Goal: Information Seeking & Learning: Learn about a topic

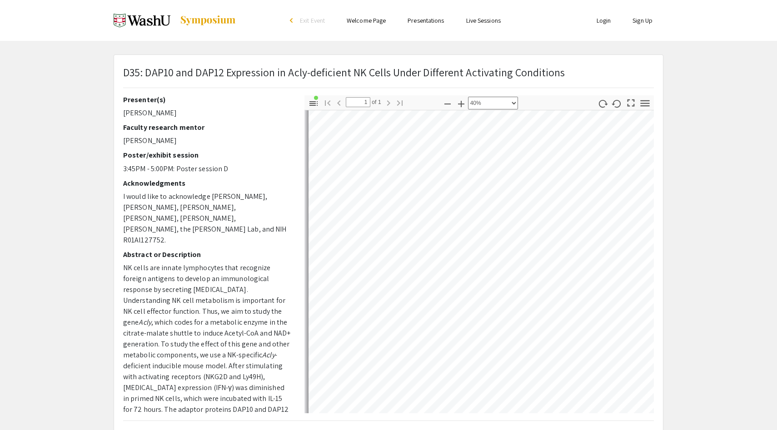
scroll to position [333, 0]
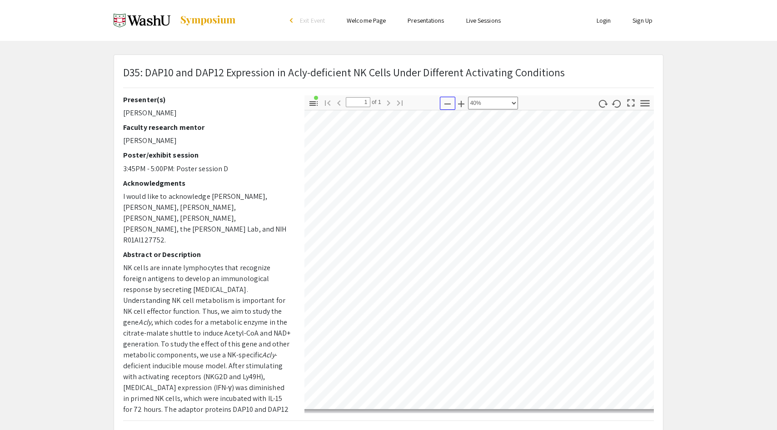
click at [448, 104] on icon "button" at bounding box center [447, 104] width 11 height 11
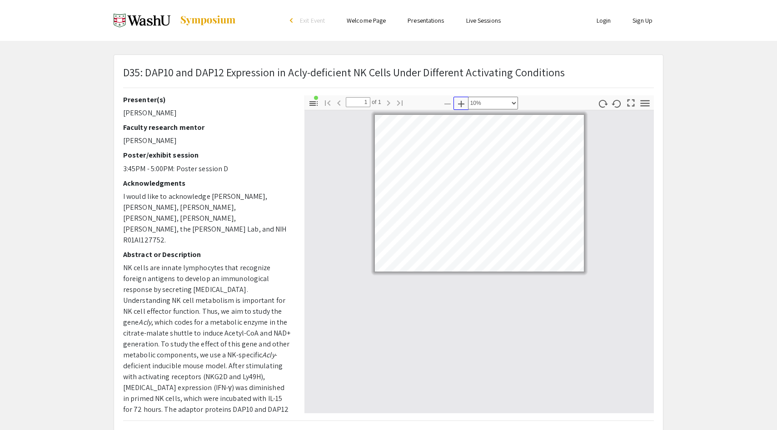
click at [460, 104] on icon "button" at bounding box center [461, 104] width 11 height 11
select select "custom"
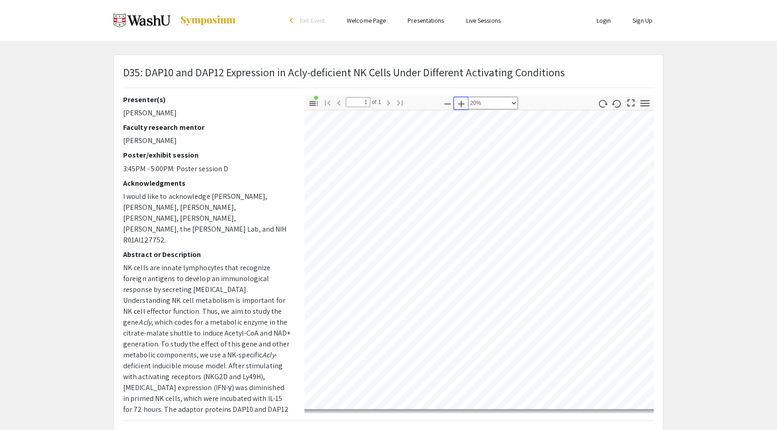
scroll to position [20, 0]
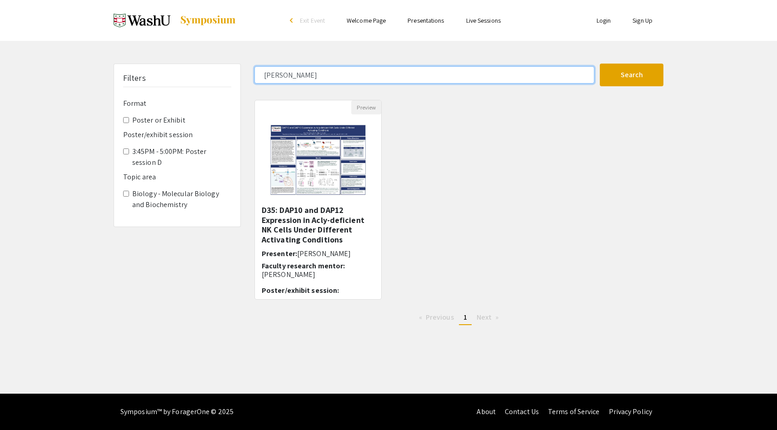
click at [299, 74] on input "[PERSON_NAME]" at bounding box center [424, 74] width 340 height 17
type input "[PERSON_NAME]"
click at [299, 74] on input "[PERSON_NAME]" at bounding box center [424, 74] width 340 height 17
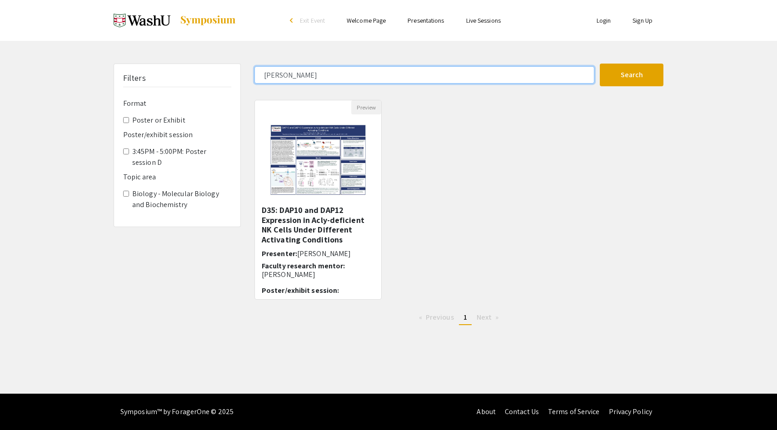
click at [299, 74] on input "[PERSON_NAME]" at bounding box center [424, 74] width 340 height 17
click at [600, 64] on button "Search" at bounding box center [632, 75] width 64 height 23
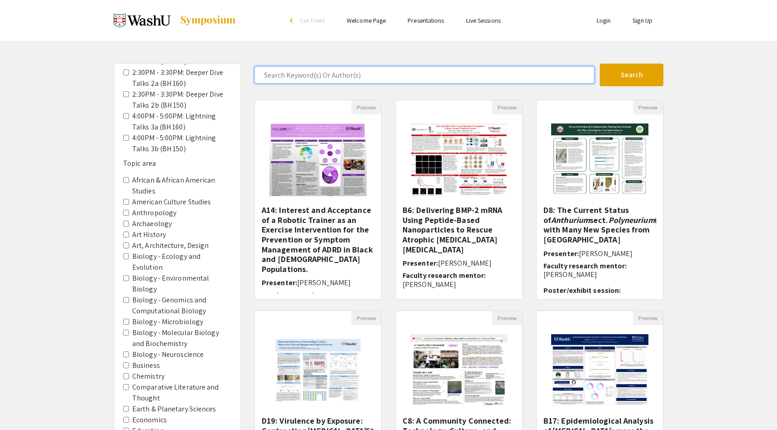
scroll to position [339, 0]
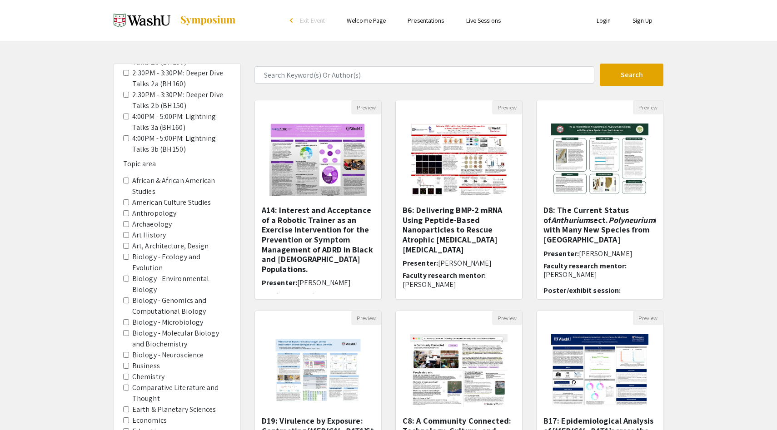
click at [125, 319] on Microbiology "Biology - Microbiology" at bounding box center [126, 322] width 6 height 6
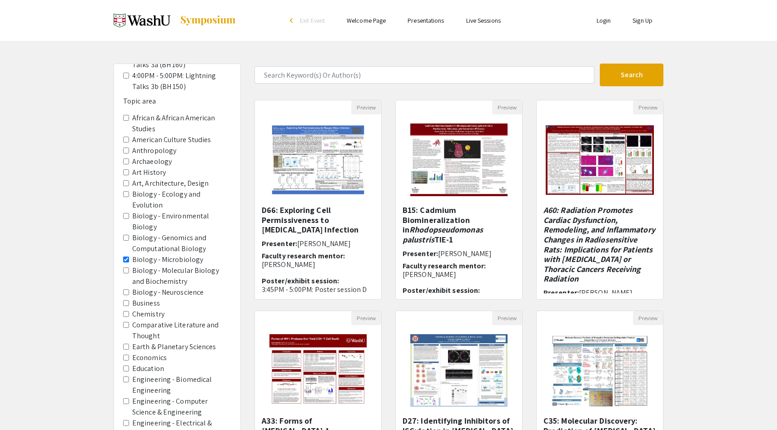
click at [125, 268] on Biochemistry "Biology - Molecular Biology and Biochemistry" at bounding box center [126, 271] width 6 height 6
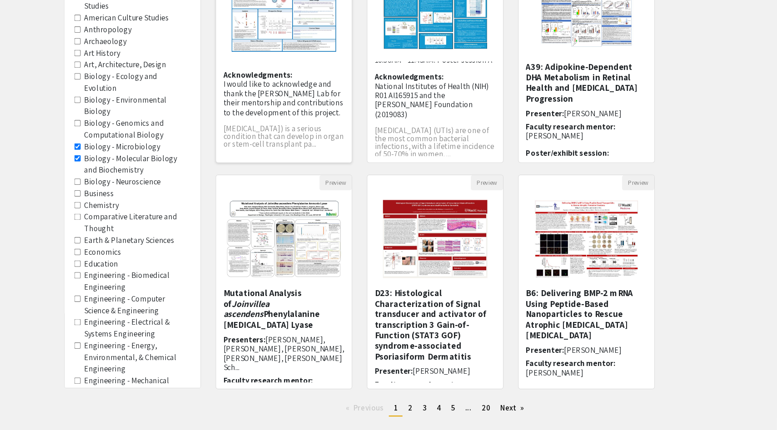
scroll to position [131, 0]
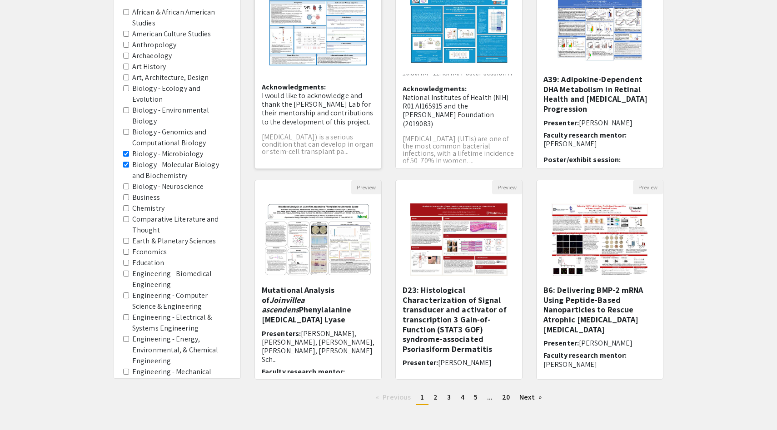
click at [339, 104] on p "I would like to acknowledge and thank the [PERSON_NAME] Lab for their mentorshi…" at bounding box center [318, 108] width 113 height 35
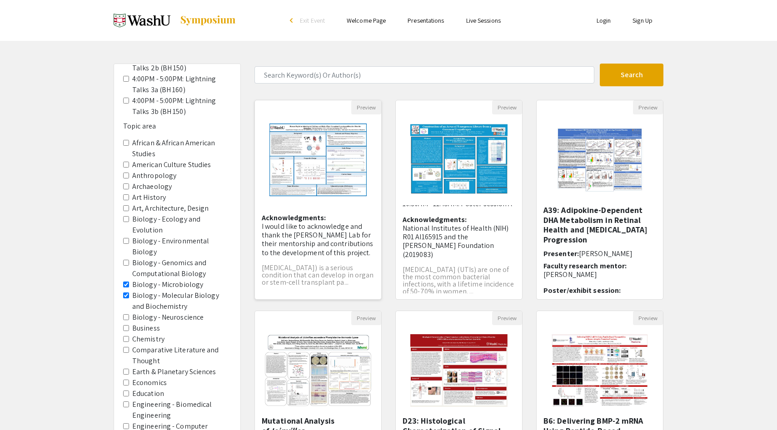
select select "custom"
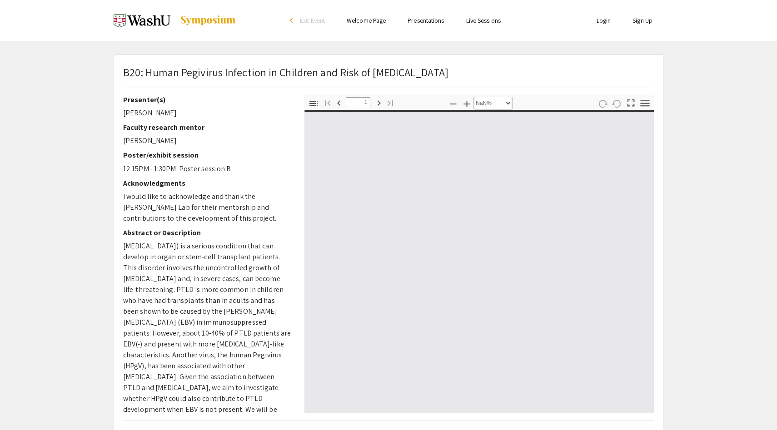
type input "0"
select select "custom"
type input "1"
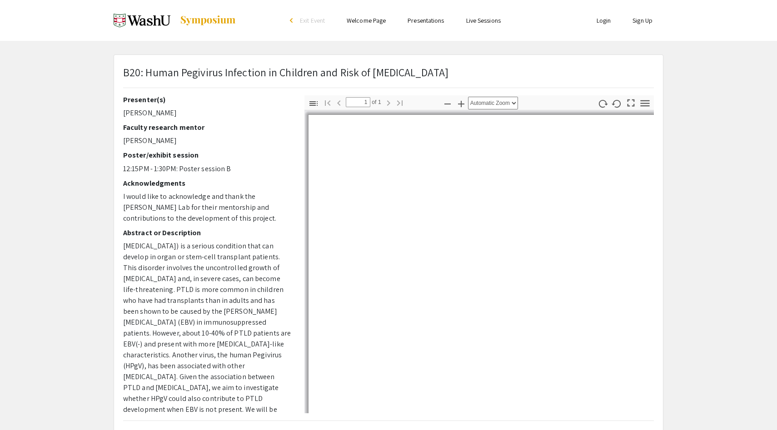
select select "auto"
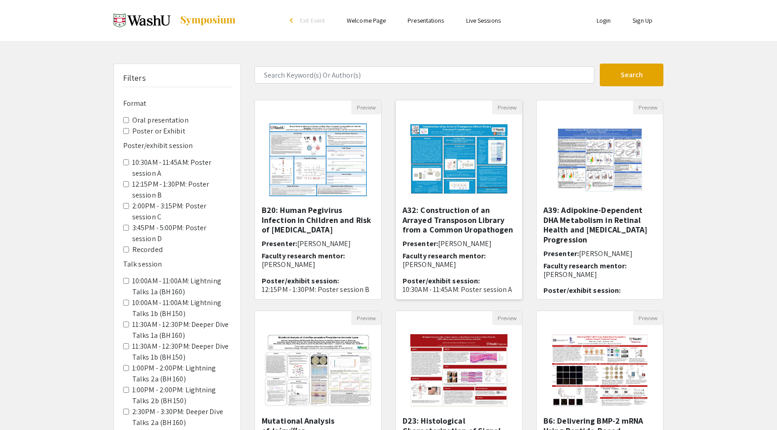
click at [464, 229] on h5 "A32: Construction of ​an Arrayed Transposon Library from a Common Uropathogen" at bounding box center [458, 220] width 113 height 30
select select "custom"
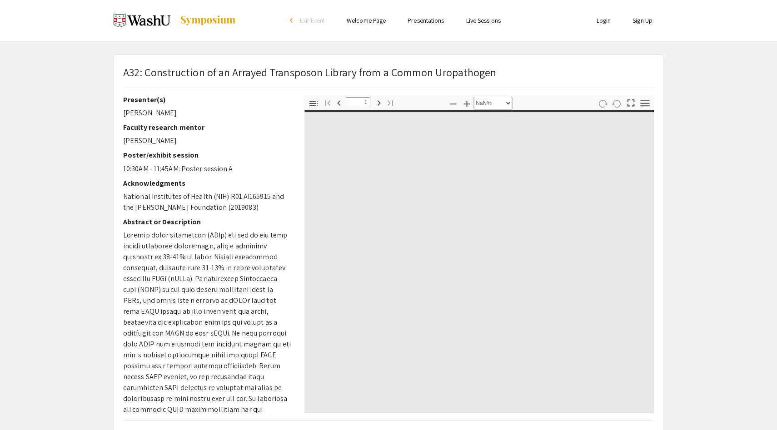
type input "0"
select select "custom"
type input "1"
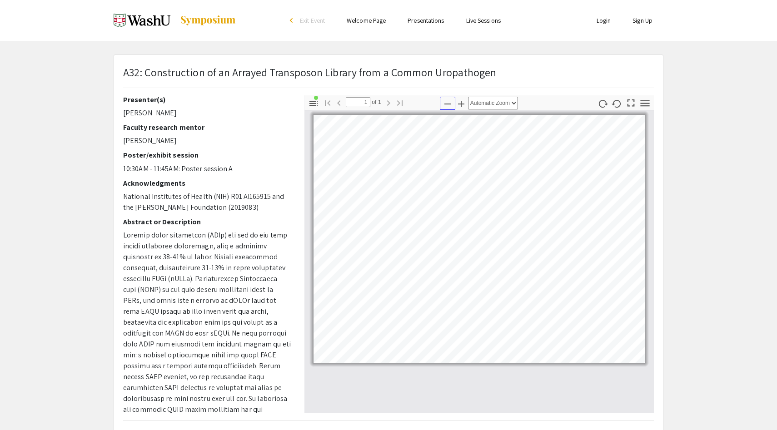
click at [449, 104] on icon "button" at bounding box center [447, 104] width 11 height 11
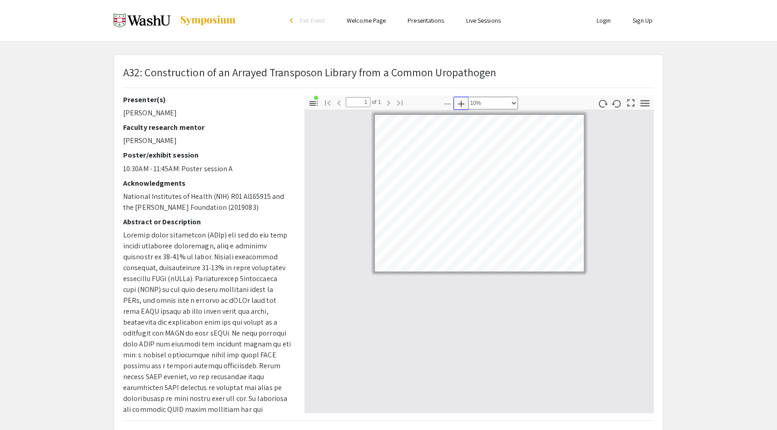
click at [458, 103] on icon "button" at bounding box center [461, 104] width 11 height 11
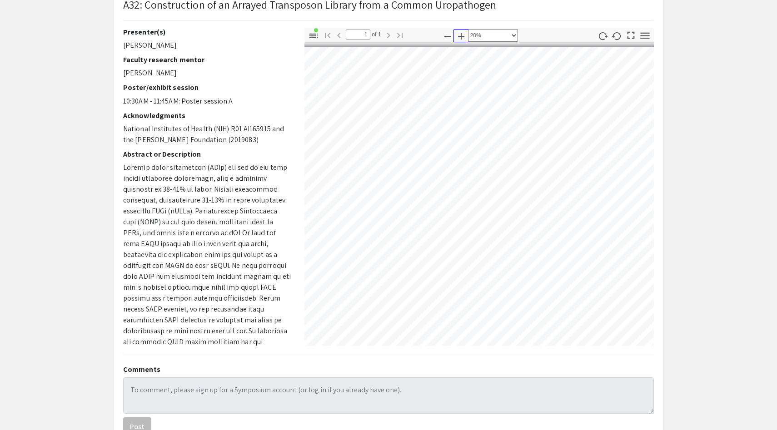
scroll to position [63, 0]
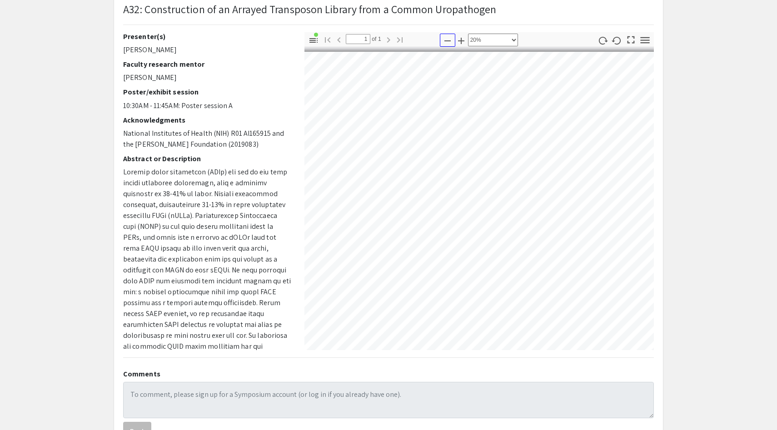
click at [448, 43] on icon "button" at bounding box center [447, 40] width 11 height 11
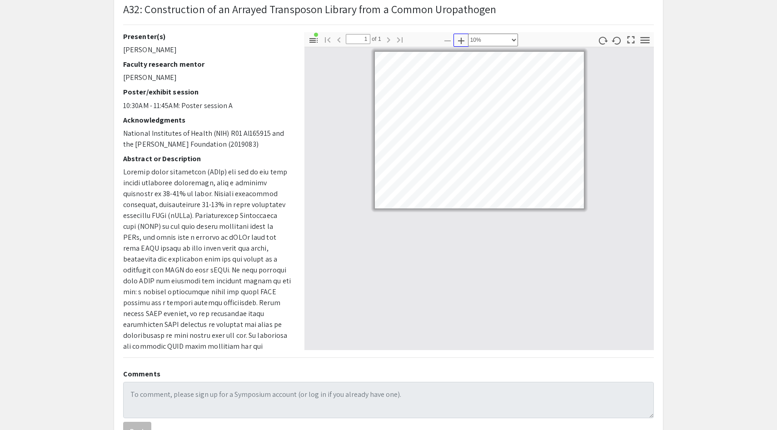
click at [459, 45] on icon "button" at bounding box center [461, 40] width 11 height 11
select select "custom"
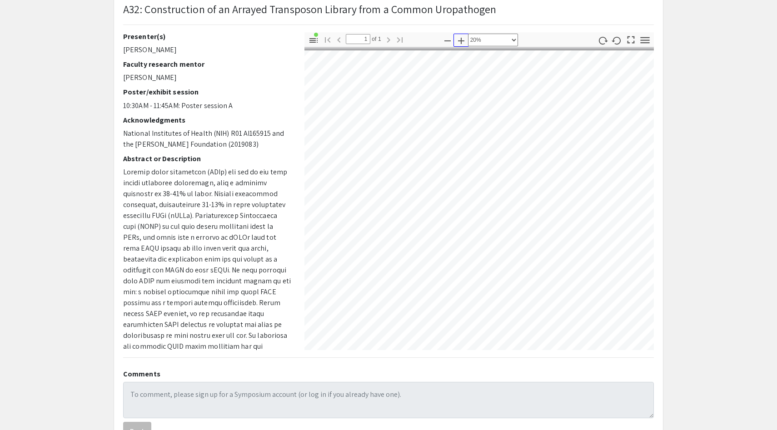
scroll to position [1, 77]
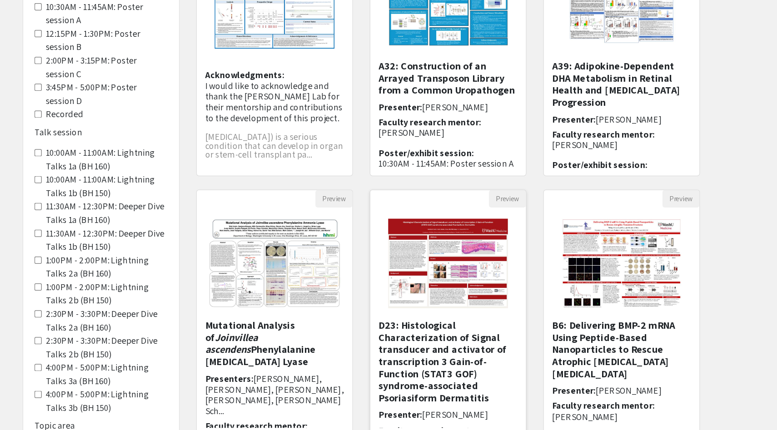
scroll to position [111, 0]
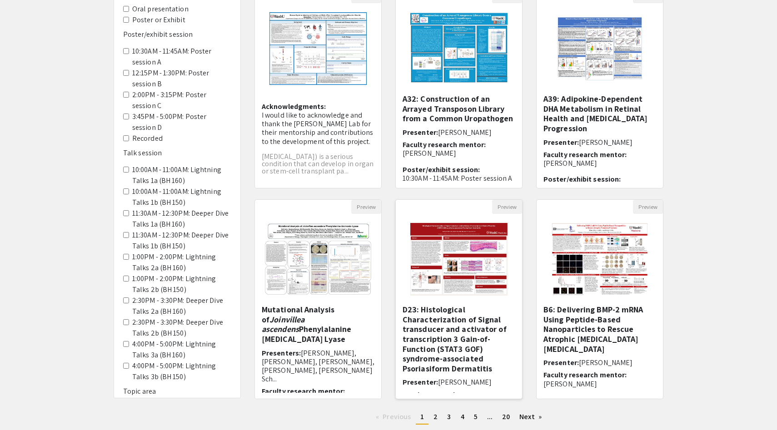
click at [485, 258] on img "Open Presentation <p>D23: Histological Characterization of Signal transducer an…" at bounding box center [458, 259] width 115 height 91
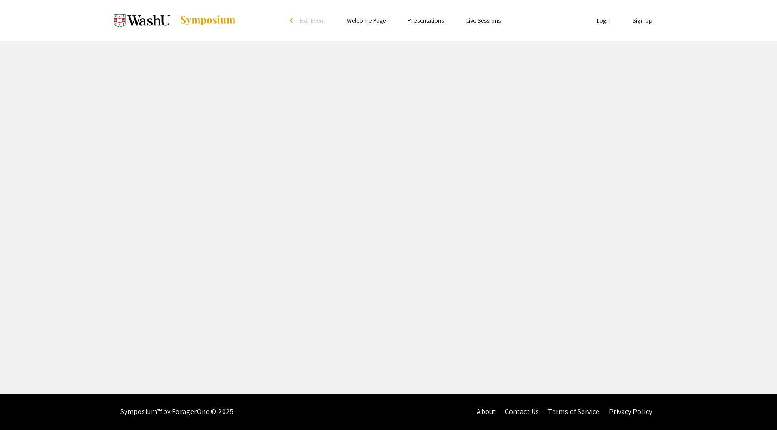
select select "custom"
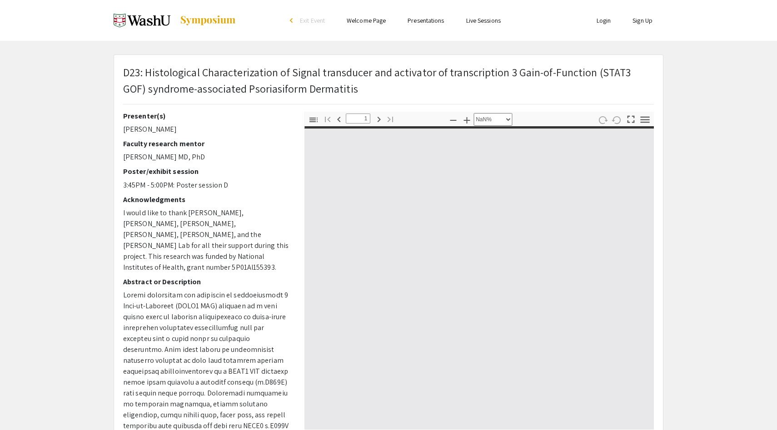
type input "0"
select select "custom"
type input "1"
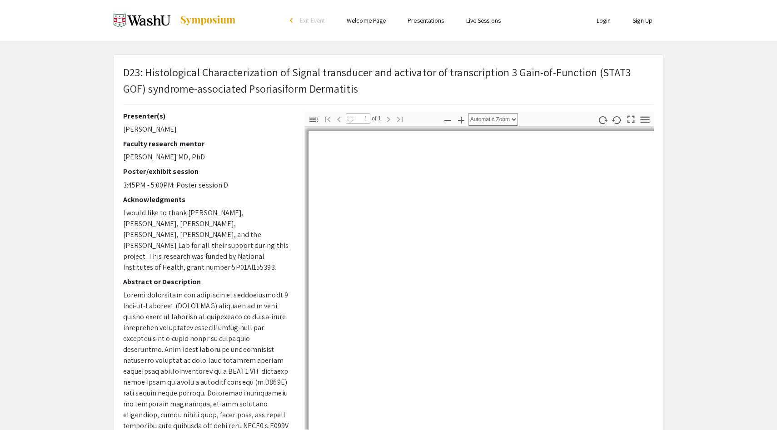
select select "auto"
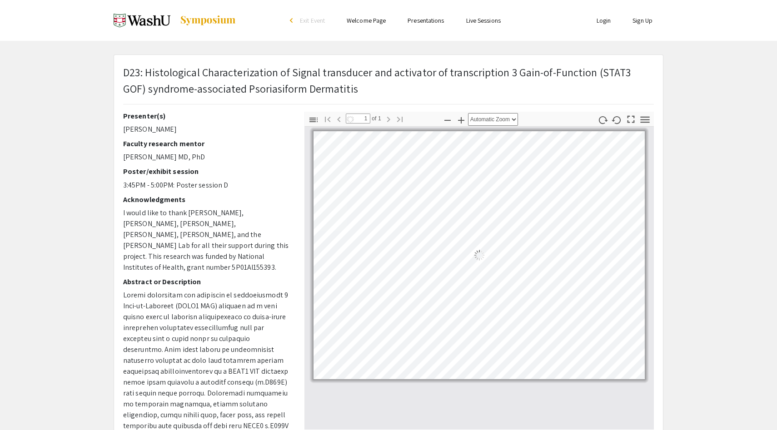
scroll to position [98, 0]
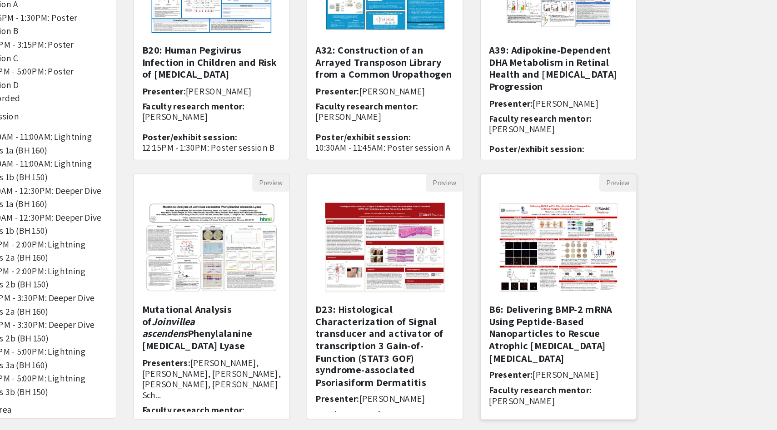
scroll to position [119, 0]
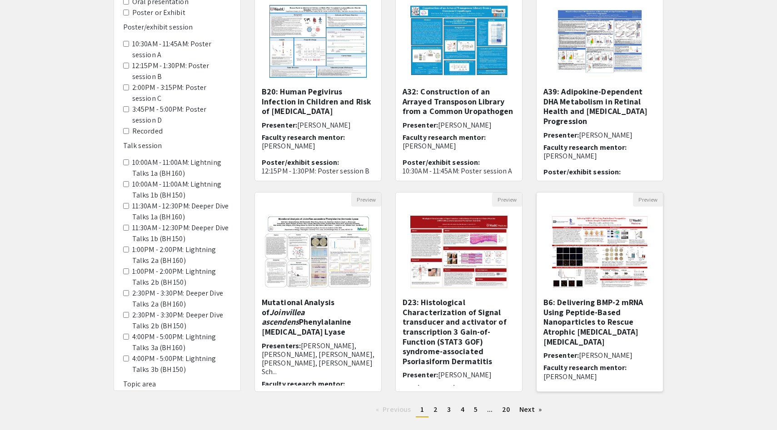
click at [655, 303] on div "B6: Delivering BMP-2 mRNA Using Peptide-Based Nanoparticles to Rescue Atrophic …" at bounding box center [599, 345] width 126 height 95
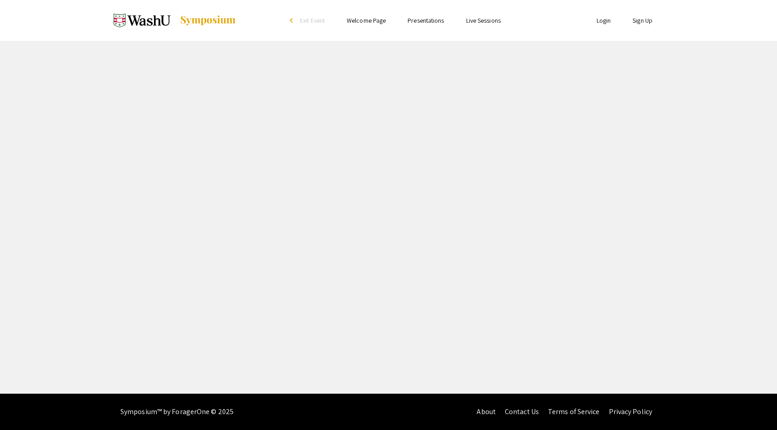
select select "custom"
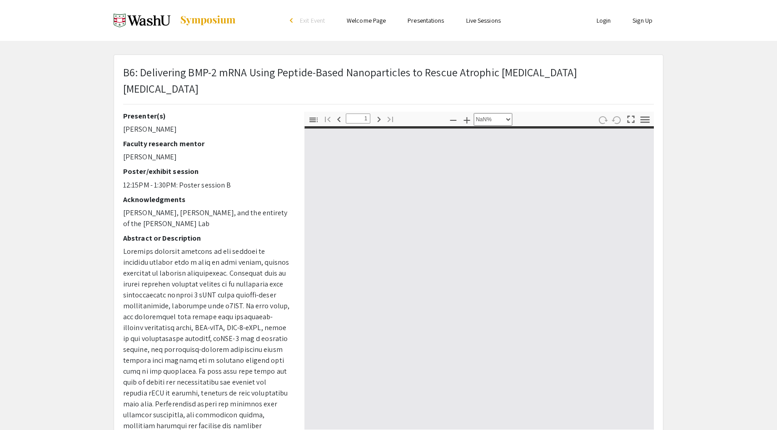
type input "0"
select select "custom"
type input "1"
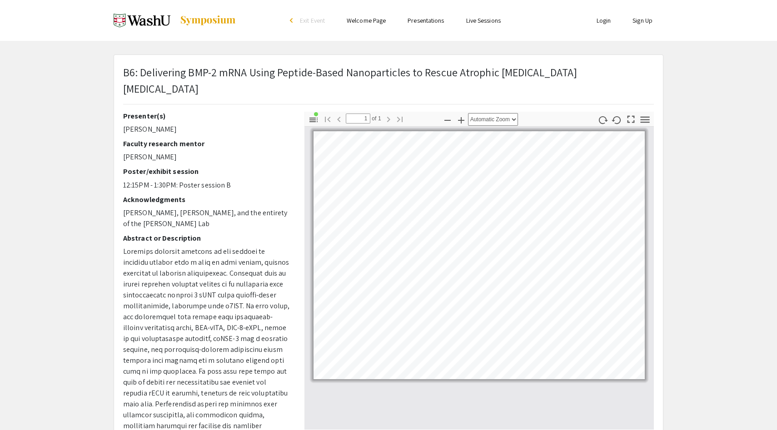
scroll to position [4, 0]
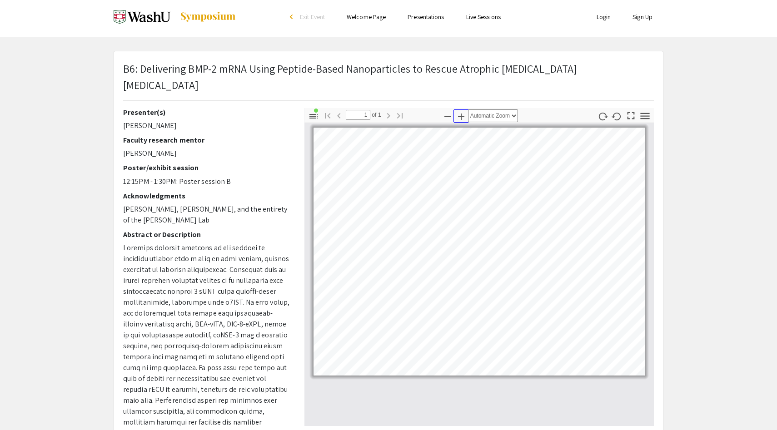
click at [464, 111] on icon "button" at bounding box center [461, 116] width 11 height 11
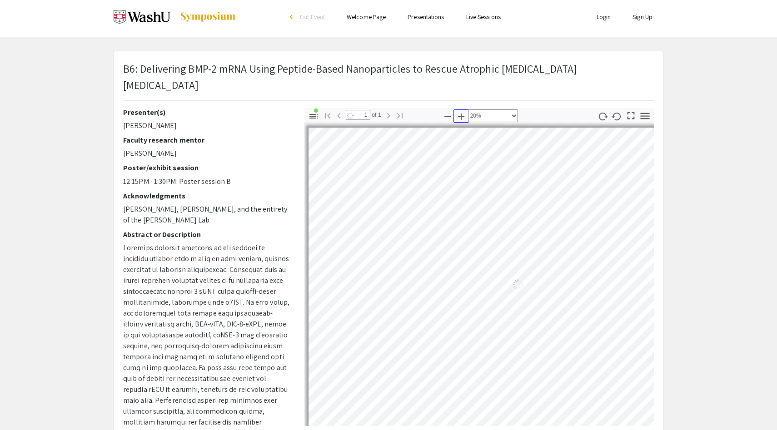
click at [464, 111] on icon "button" at bounding box center [461, 116] width 11 height 11
select select "custom"
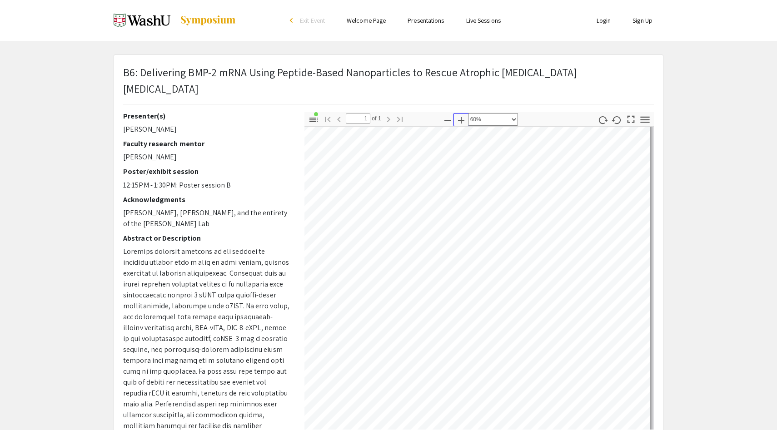
scroll to position [121, 914]
